Goal: Task Accomplishment & Management: Use online tool/utility

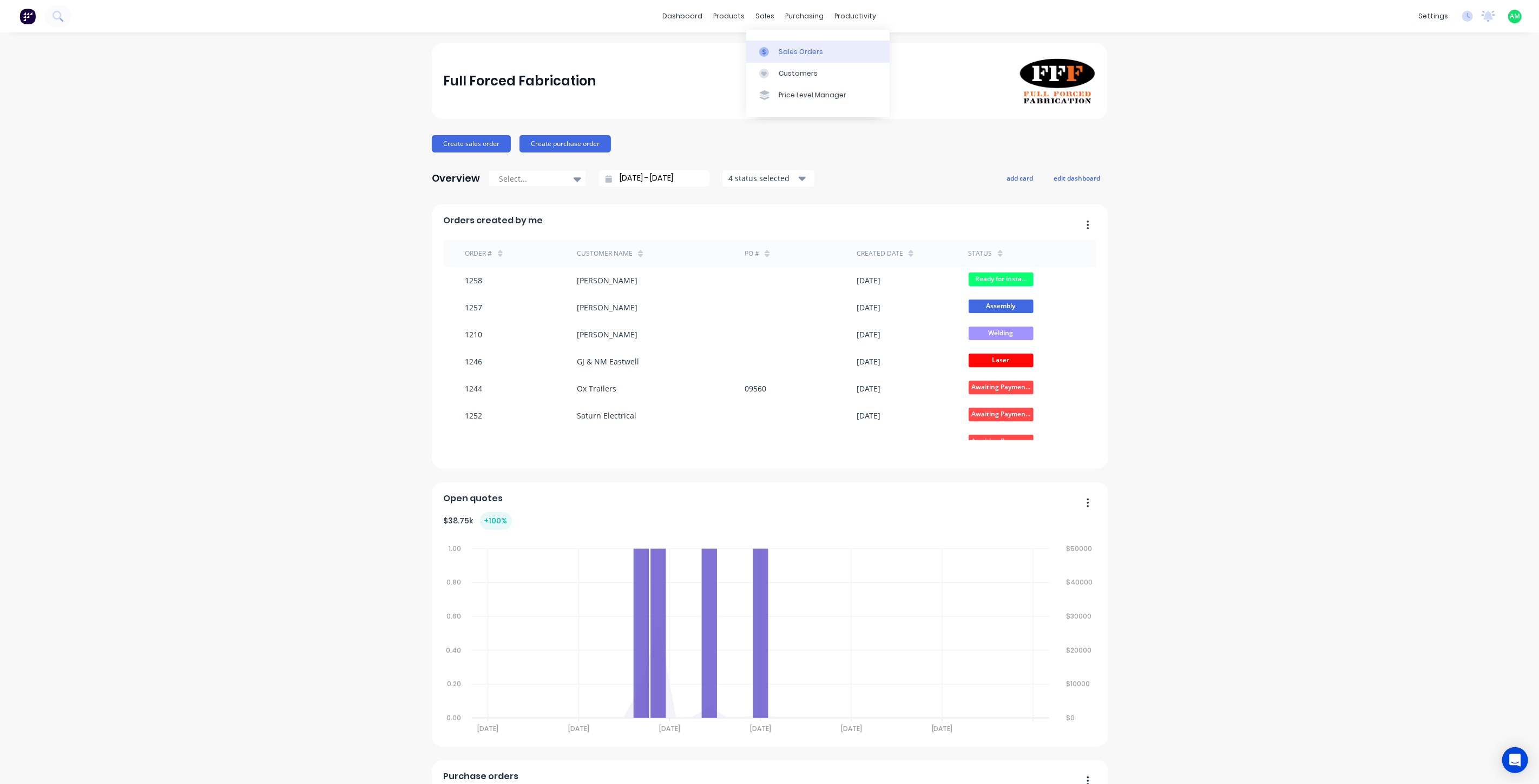
click at [774, 43] on link "Sales Orders" at bounding box center [818, 51] width 143 height 21
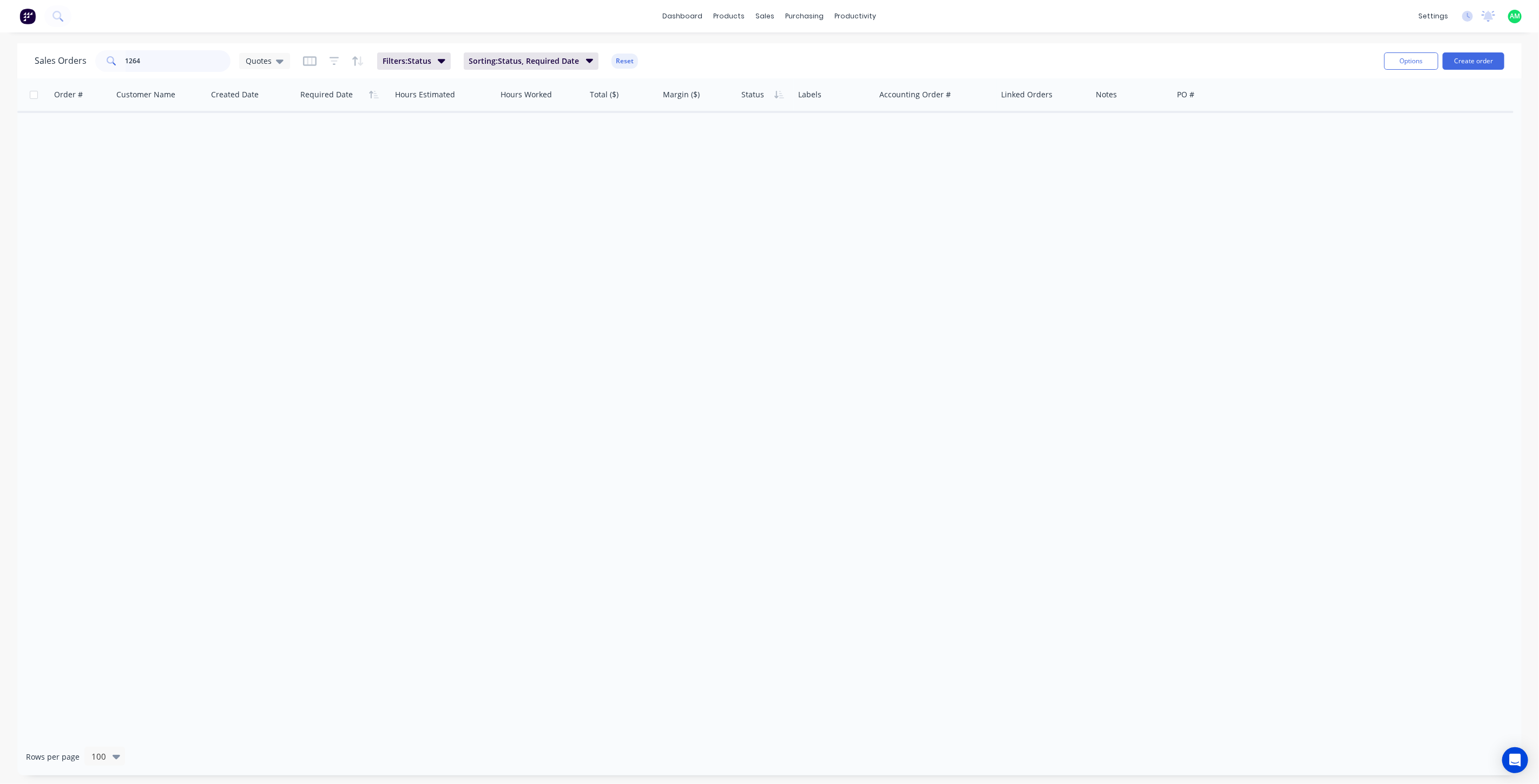
drag, startPoint x: 125, startPoint y: 54, endPoint x: 96, endPoint y: 53, distance: 29.0
click at [96, 53] on div "1264" at bounding box center [163, 61] width 135 height 21
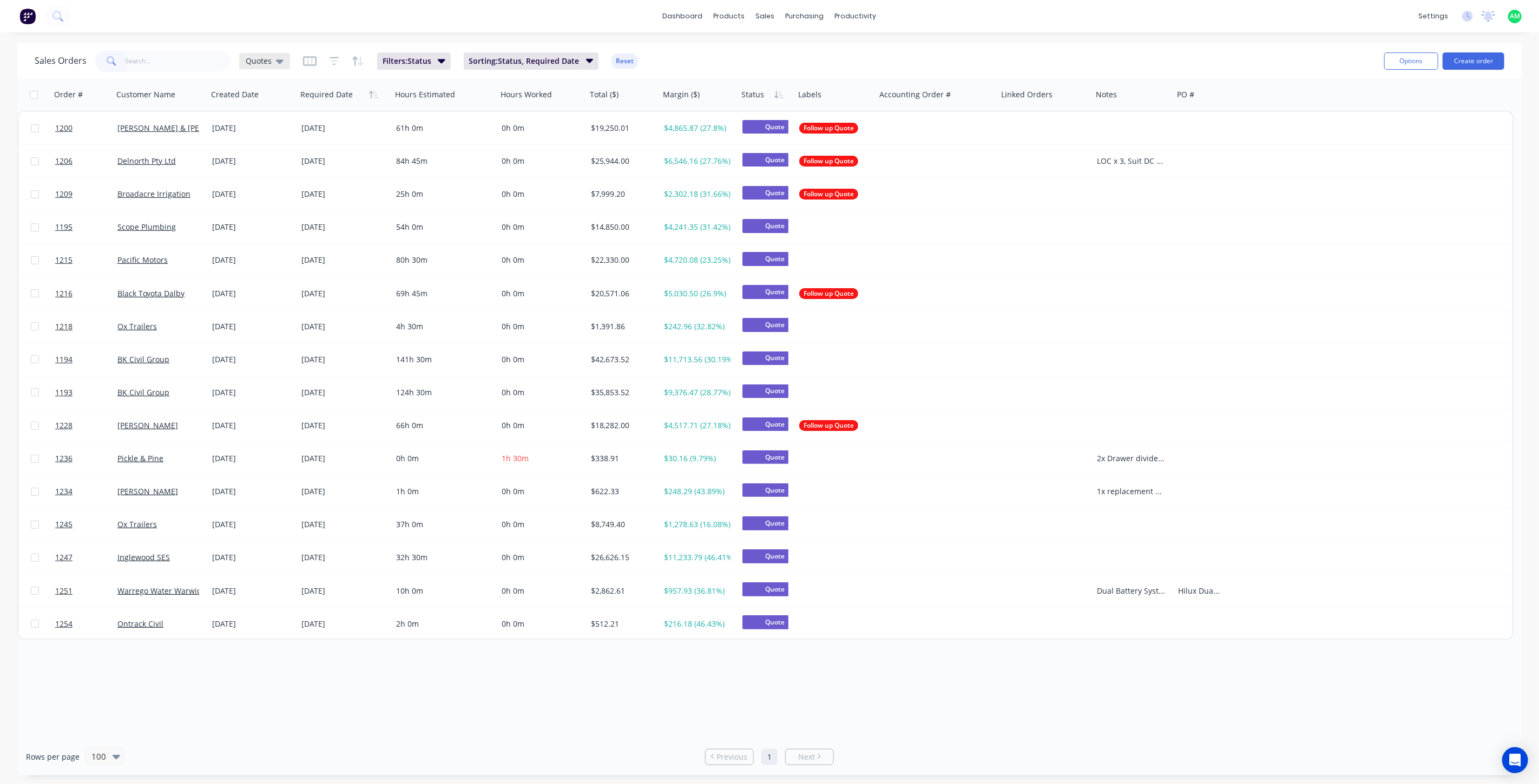
click at [277, 57] on icon at bounding box center [280, 61] width 8 height 12
click at [274, 211] on button "All Status" at bounding box center [304, 217] width 124 height 13
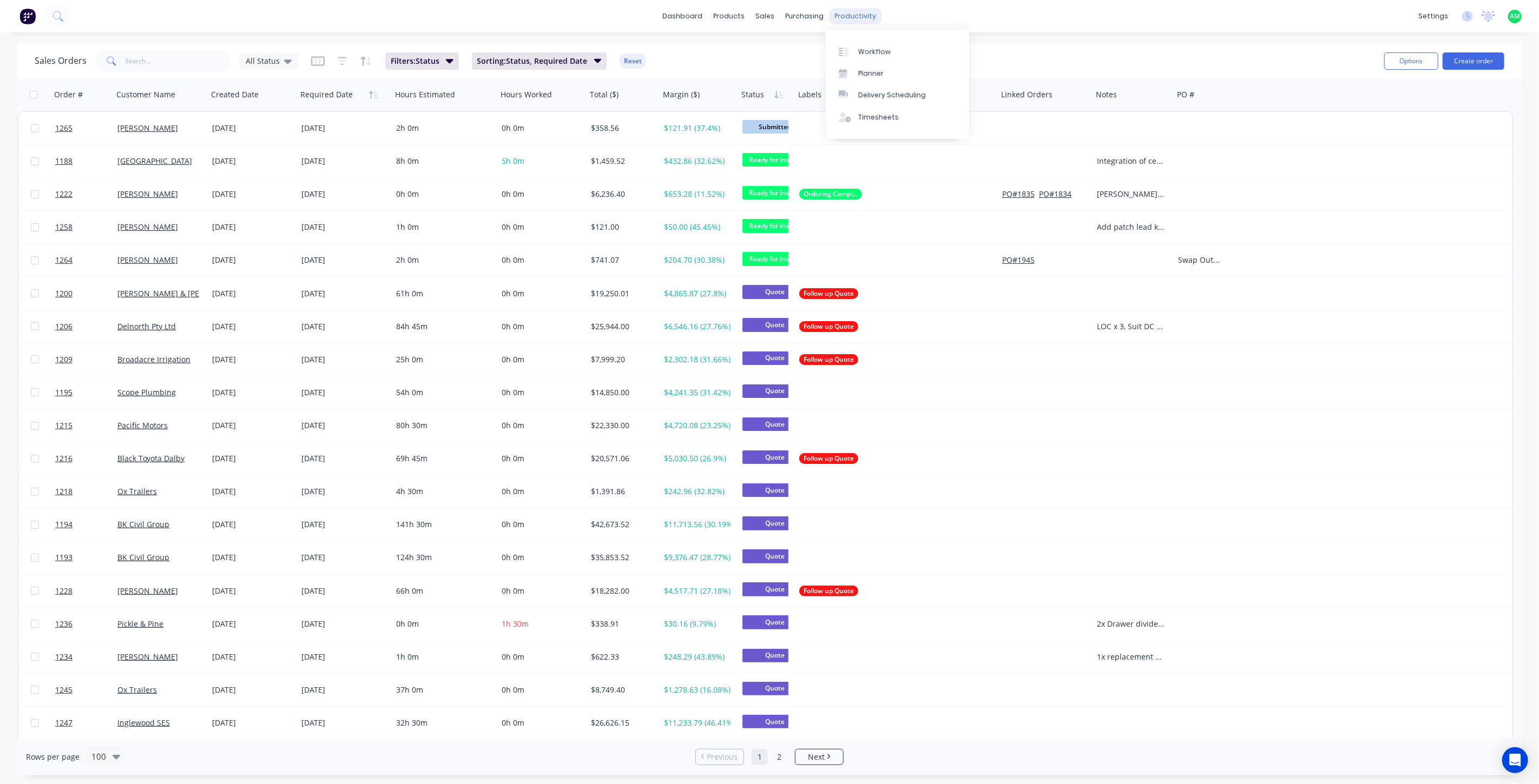
click at [846, 18] on div "productivity" at bounding box center [856, 16] width 53 height 16
click at [867, 42] on link "Workflow" at bounding box center [897, 51] width 143 height 21
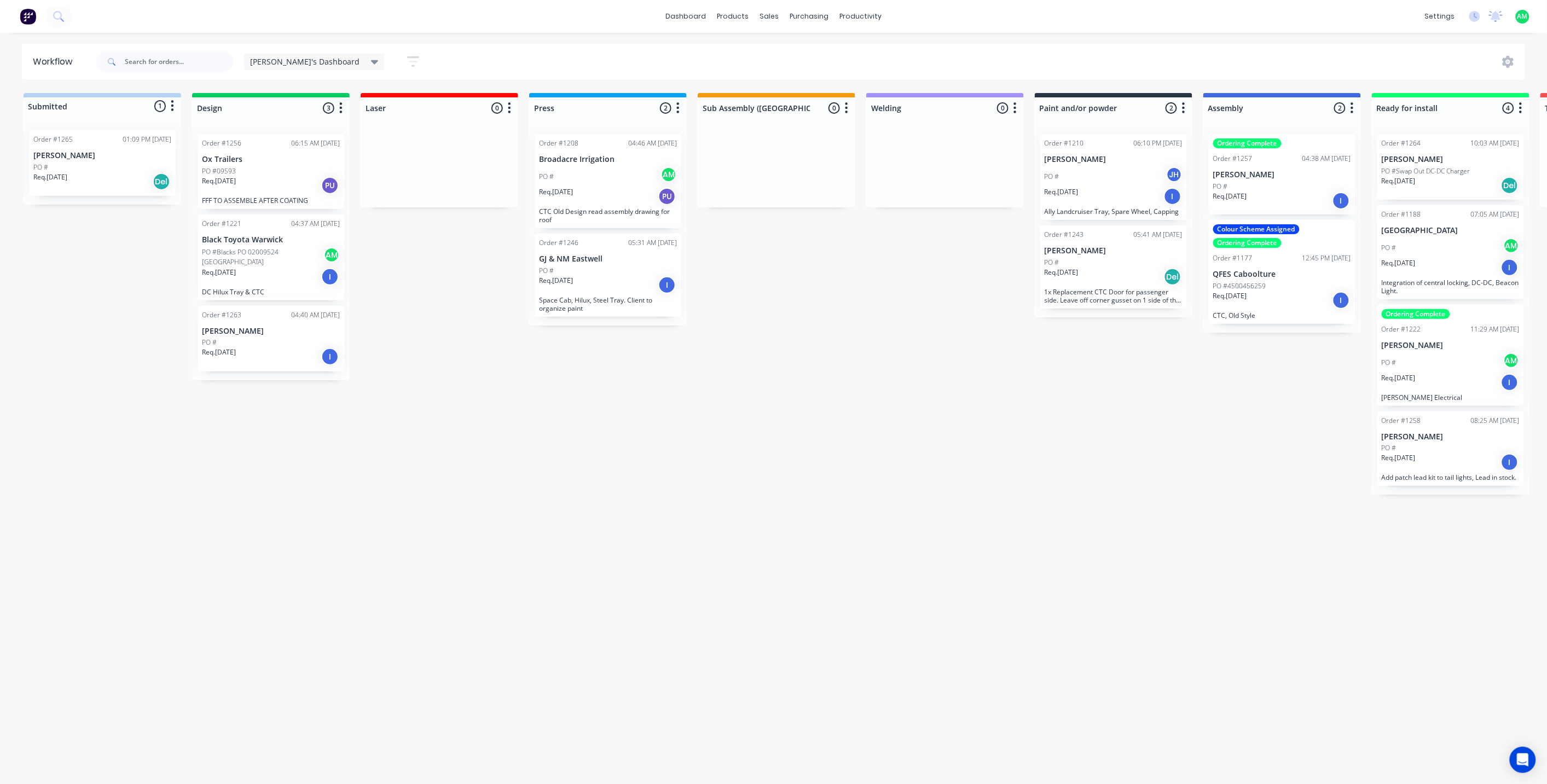
click at [263, 254] on p "PO #Blacks PO 02009524 [GEOGRAPHIC_DATA]" at bounding box center [262, 257] width 121 height 20
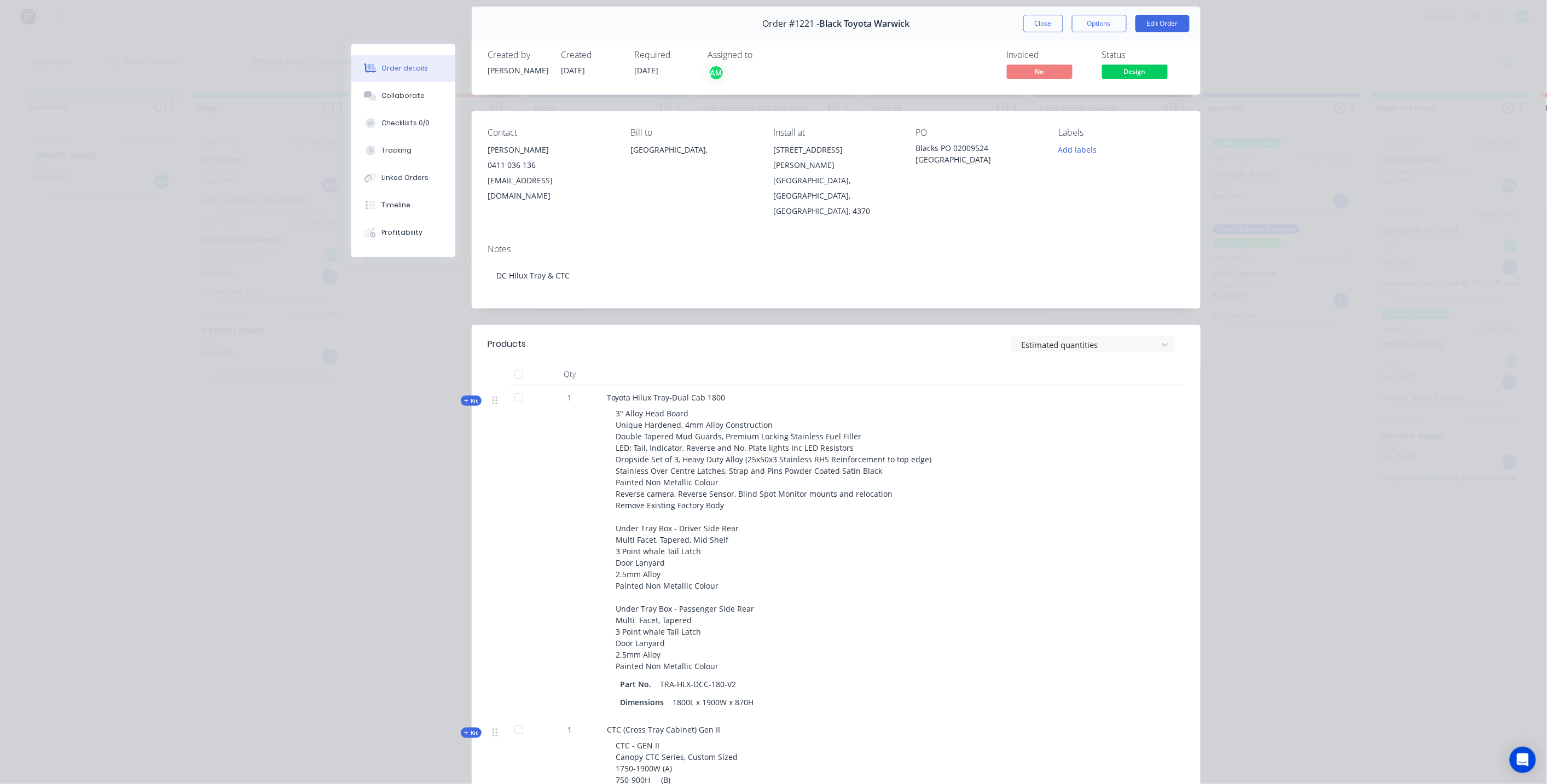
scroll to position [40, 0]
click at [461, 392] on button "Kit" at bounding box center [471, 397] width 21 height 10
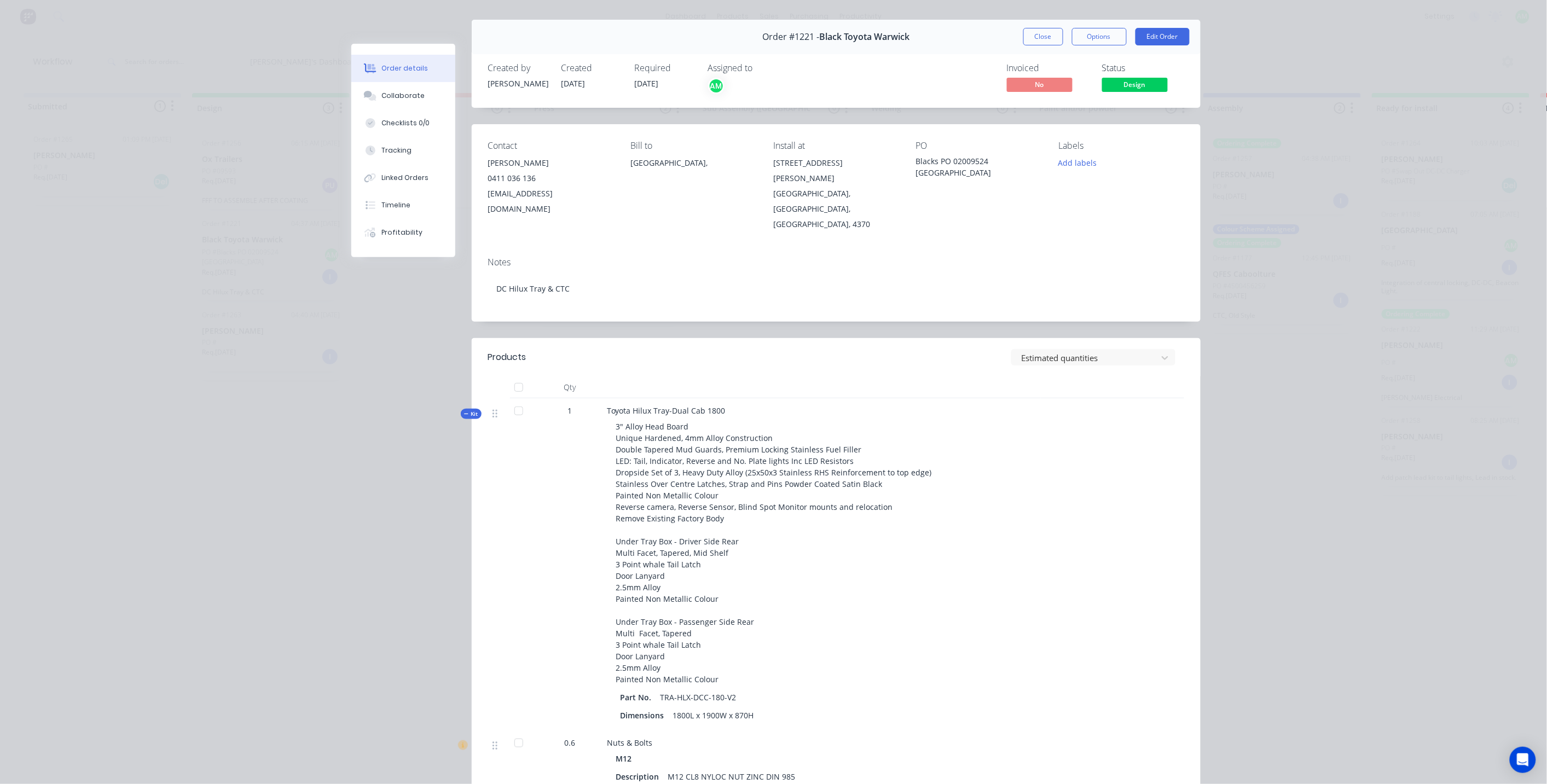
scroll to position [0, 0]
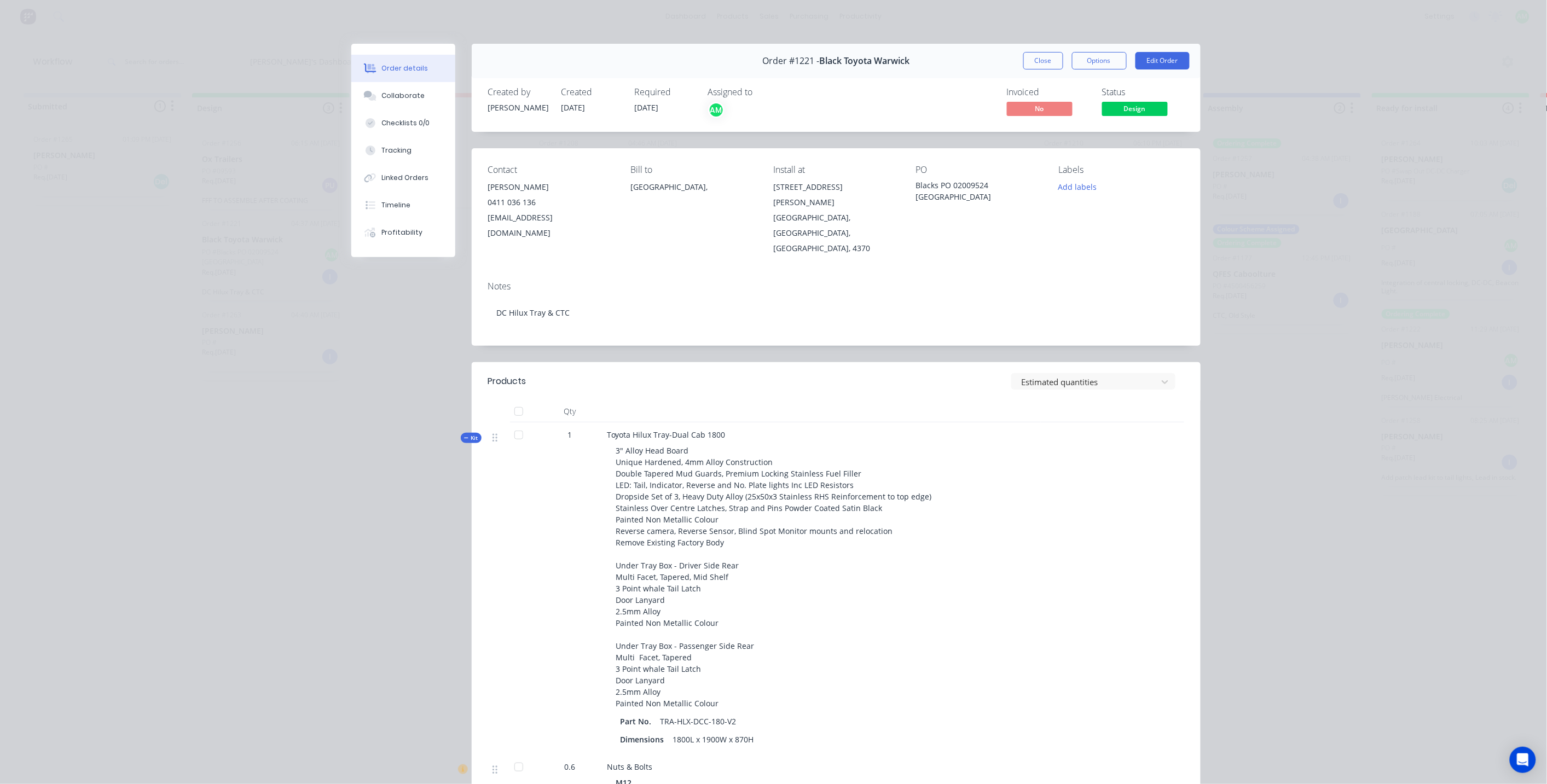
click at [466, 434] on span "Kit" at bounding box center [471, 438] width 14 height 8
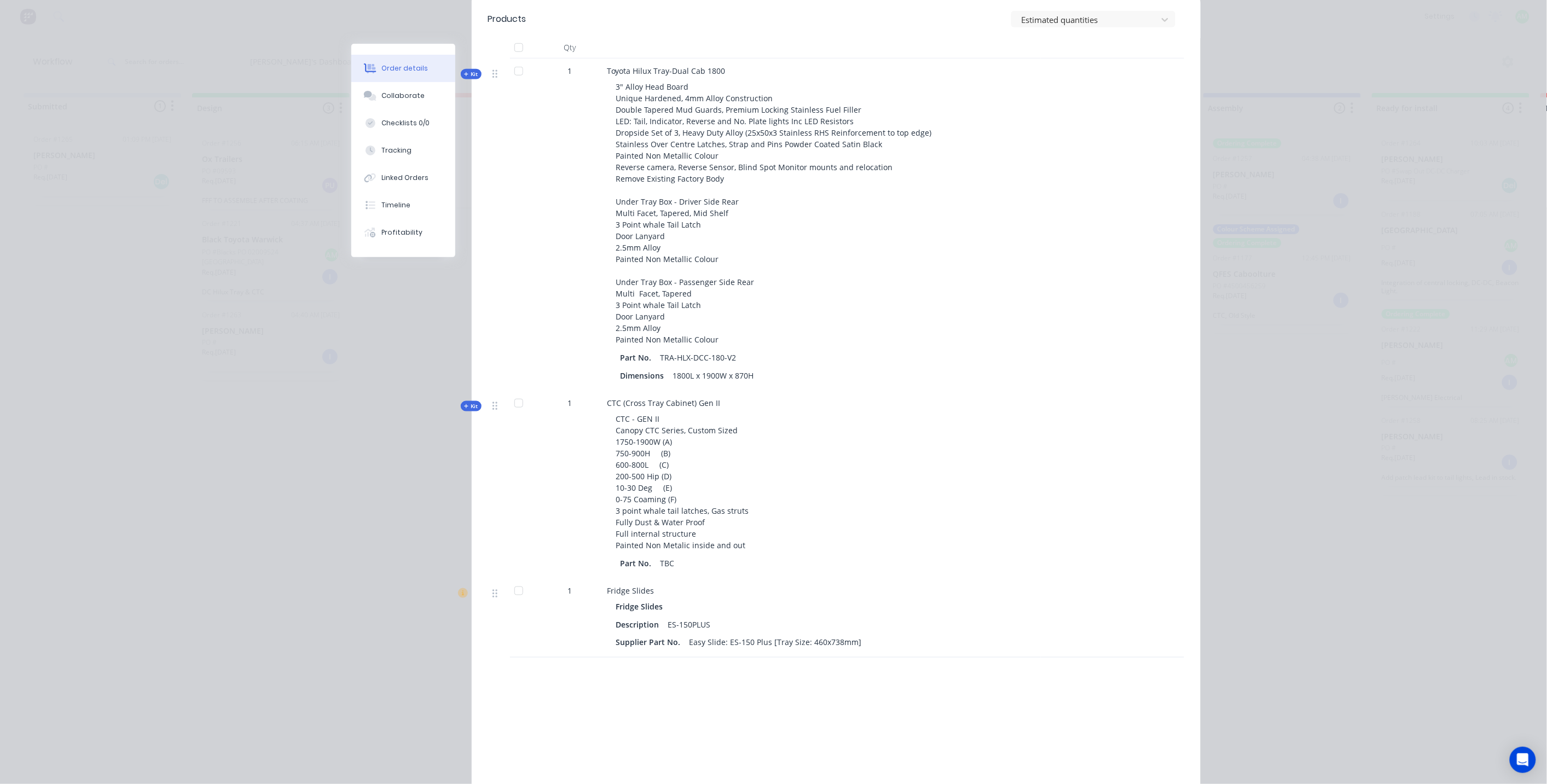
scroll to position [364, 0]
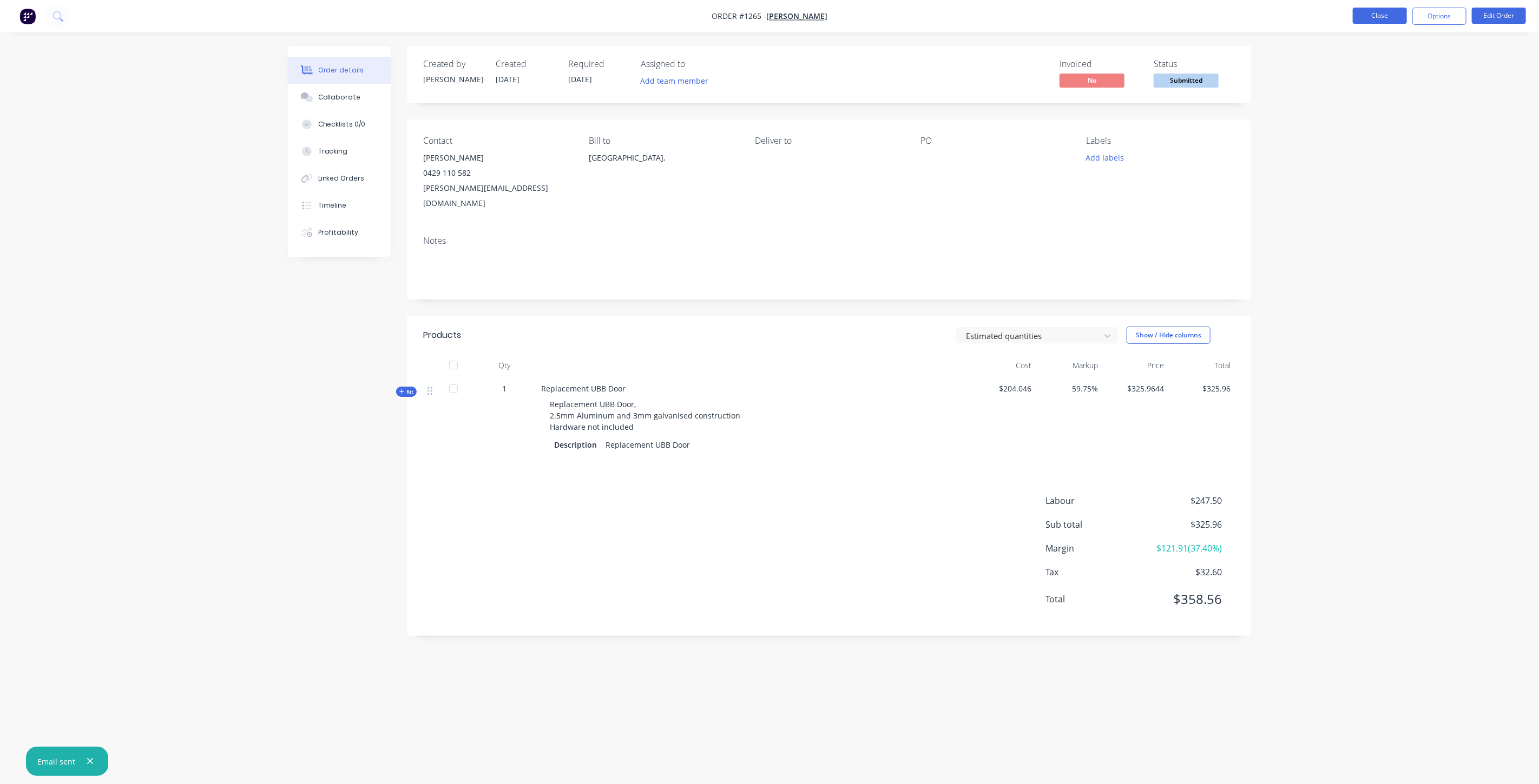
click at [1394, 18] on button "Close" at bounding box center [1379, 16] width 54 height 16
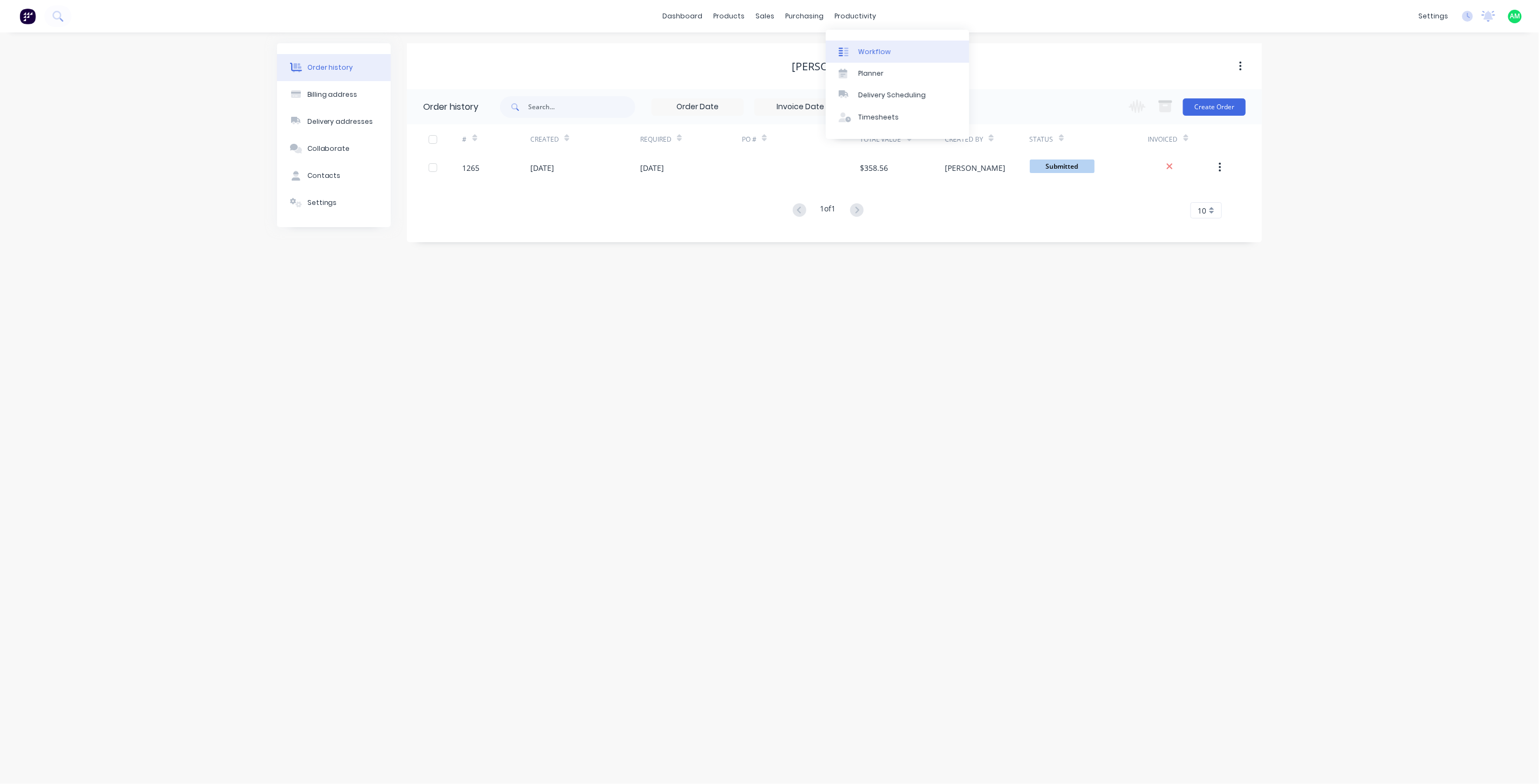
click at [864, 60] on link "Workflow" at bounding box center [897, 51] width 143 height 21
